Goal: Find specific page/section: Find specific page/section

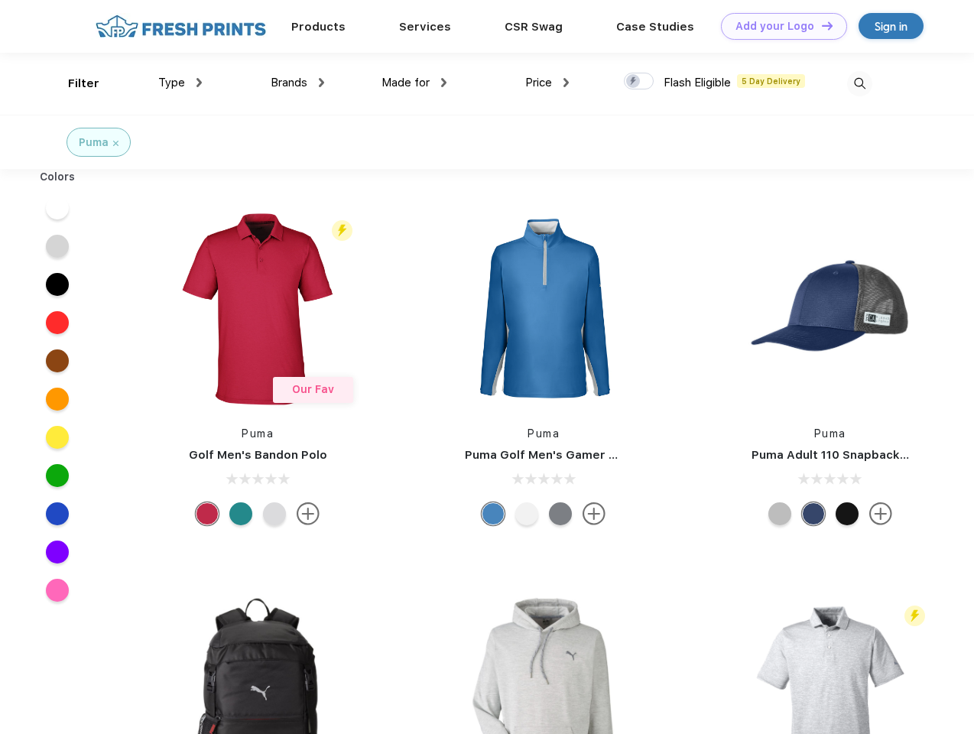
click at [778, 26] on link "Add your Logo Design Tool" at bounding box center [784, 26] width 126 height 27
click at [0, 0] on div "Design Tool" at bounding box center [0, 0] width 0 height 0
click at [820, 25] on link "Add your Logo Design Tool" at bounding box center [784, 26] width 126 height 27
click at [73, 83] on div "Filter" at bounding box center [83, 84] width 31 height 18
click at [180, 83] on span "Type" at bounding box center [171, 83] width 27 height 14
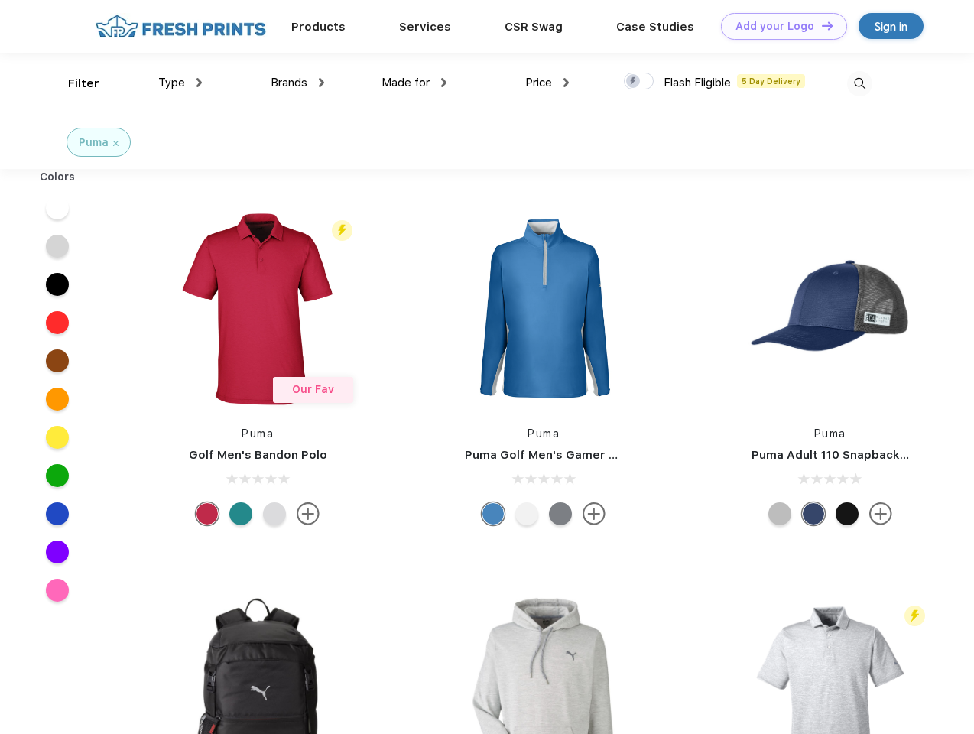
click at [297, 83] on span "Brands" at bounding box center [289, 83] width 37 height 14
click at [414, 83] on span "Made for" at bounding box center [406, 83] width 48 height 14
click at [547, 83] on span "Price" at bounding box center [538, 83] width 27 height 14
click at [639, 82] on div at bounding box center [639, 81] width 30 height 17
click at [634, 82] on input "checkbox" at bounding box center [629, 77] width 10 height 10
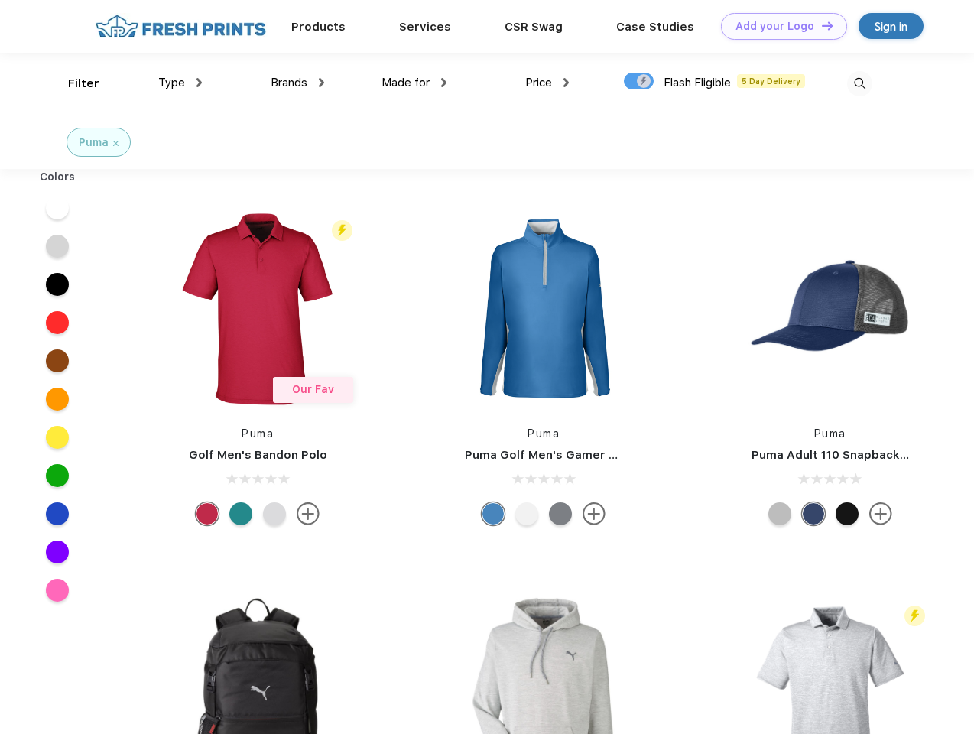
click at [859, 83] on img at bounding box center [859, 83] width 25 height 25
